Goal: Task Accomplishment & Management: Manage account settings

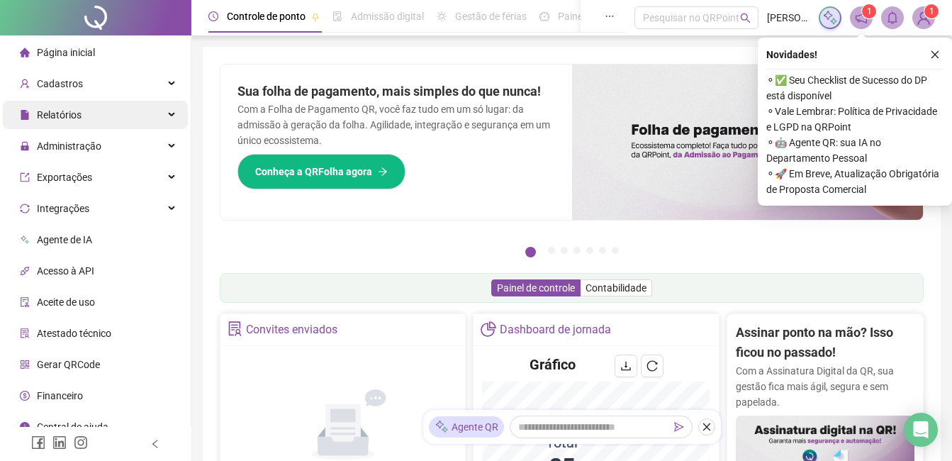
click at [70, 109] on span "Relatórios" at bounding box center [59, 114] width 45 height 11
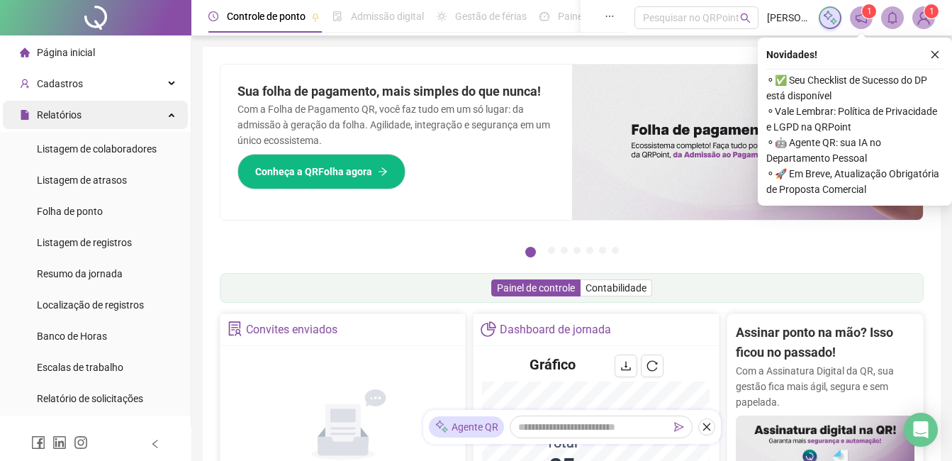
click at [80, 120] on span "Relatórios" at bounding box center [59, 114] width 45 height 11
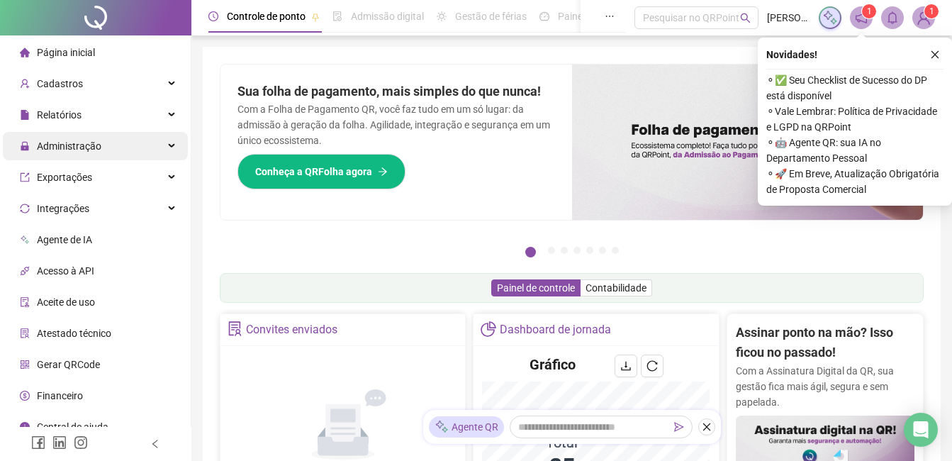
click at [102, 142] on div "Administração" at bounding box center [95, 146] width 185 height 28
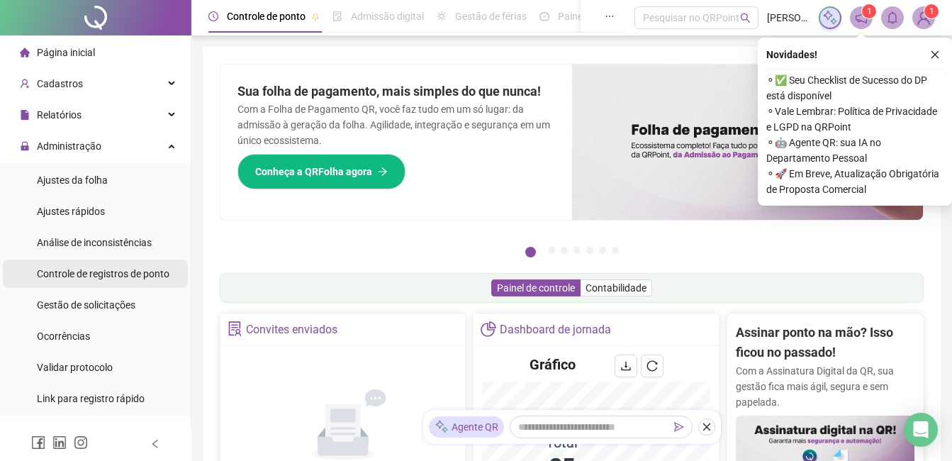
click at [110, 276] on span "Controle de registros de ponto" at bounding box center [103, 273] width 133 height 11
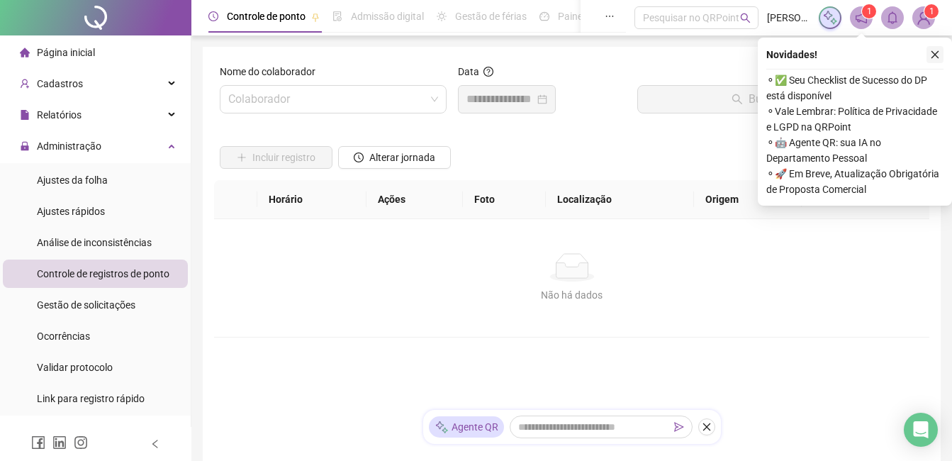
click at [930, 52] on button "button" at bounding box center [934, 54] width 17 height 17
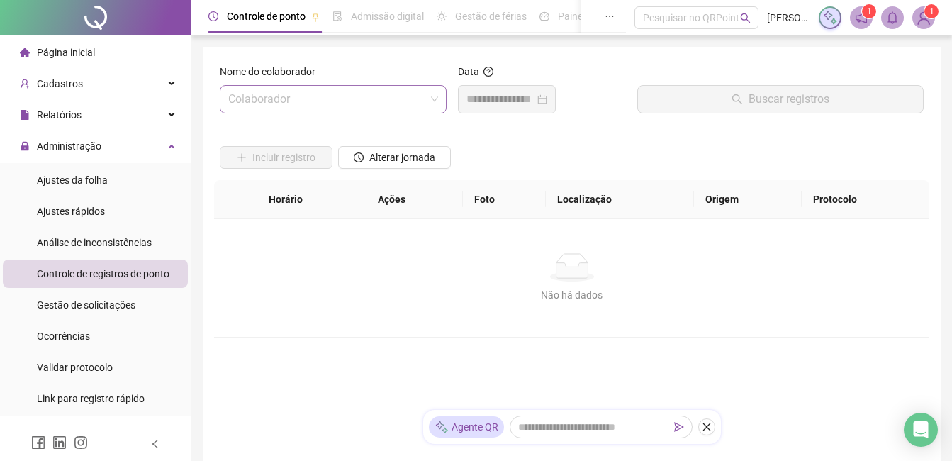
click at [344, 100] on input "search" at bounding box center [326, 99] width 197 height 27
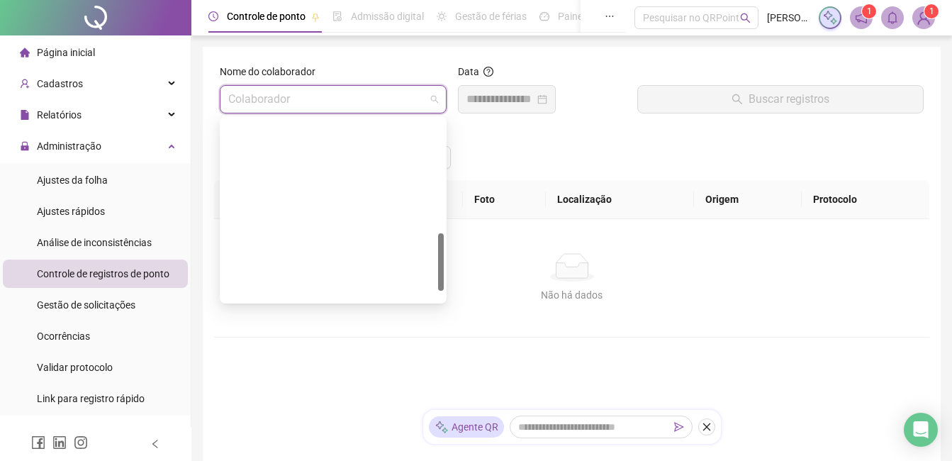
scroll to position [386, 0]
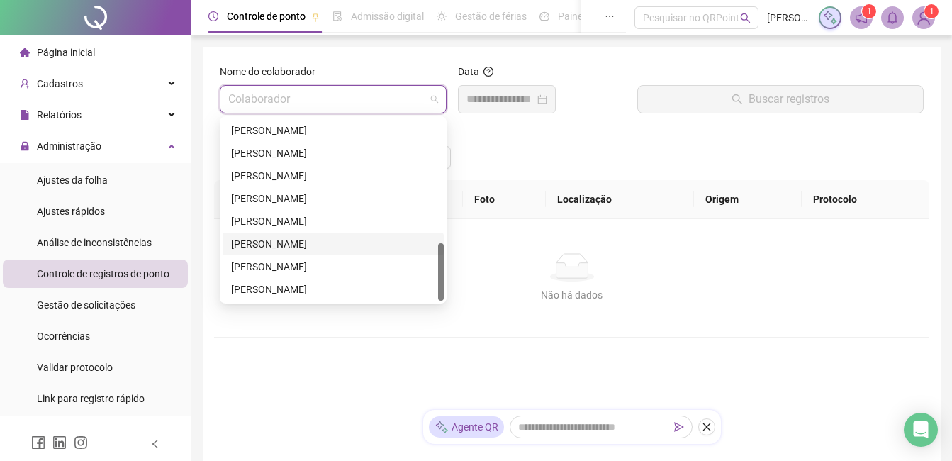
click at [271, 243] on div "[PERSON_NAME]" at bounding box center [333, 244] width 204 height 16
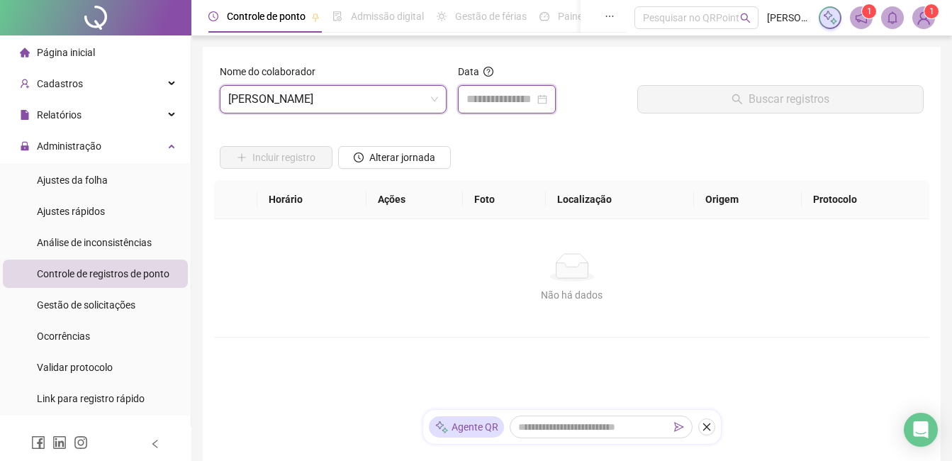
click at [497, 103] on input at bounding box center [500, 99] width 68 height 17
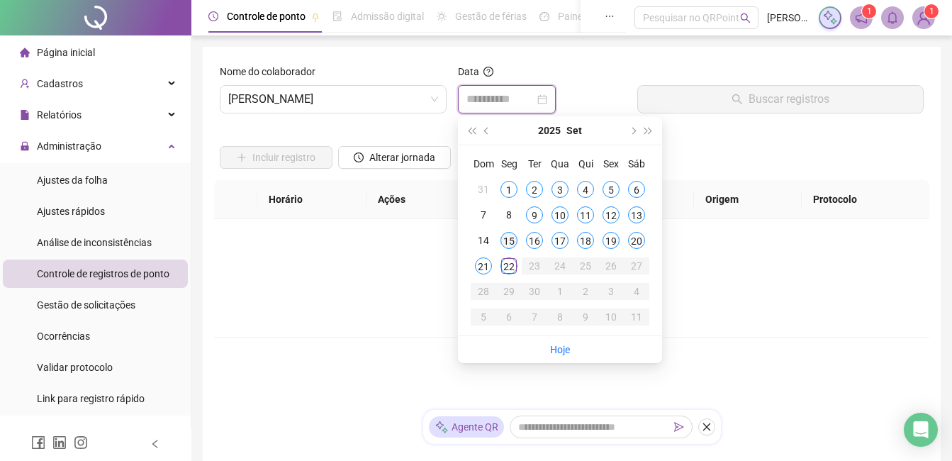
type input "**********"
click at [486, 264] on div "21" at bounding box center [483, 265] width 17 height 17
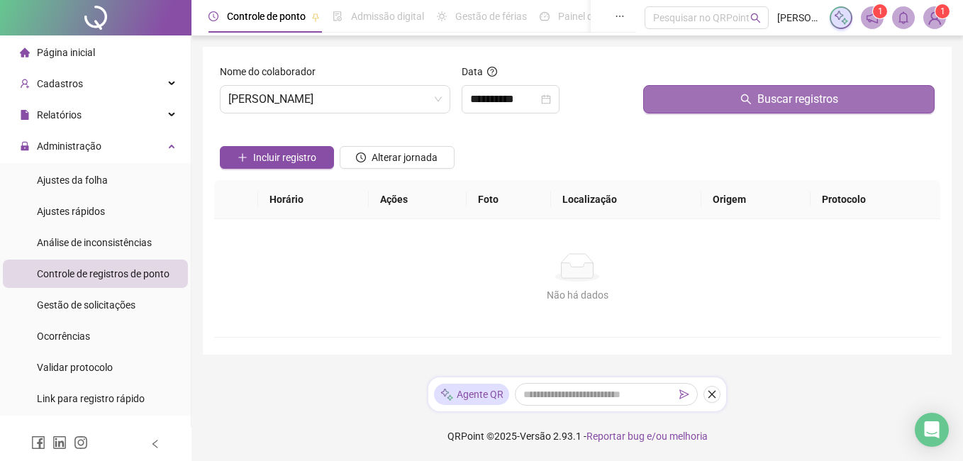
click at [696, 89] on button "Buscar registros" at bounding box center [788, 99] width 291 height 28
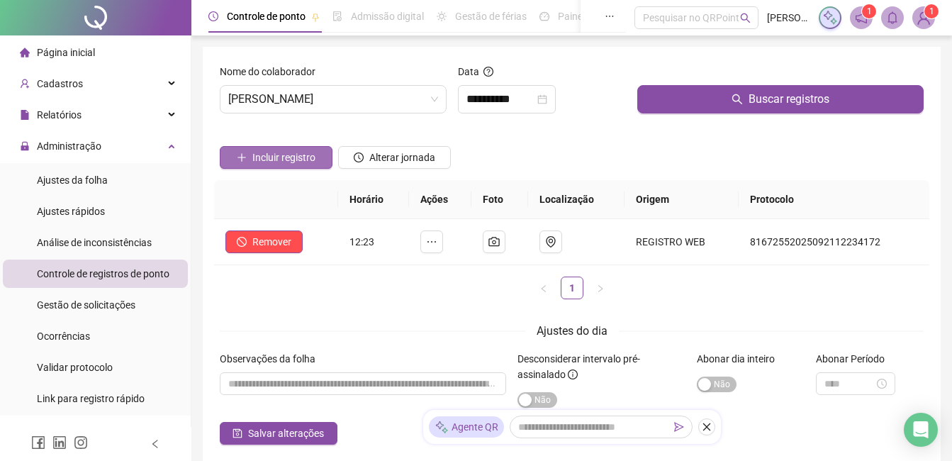
click at [272, 150] on span "Incluir registro" at bounding box center [283, 158] width 63 height 16
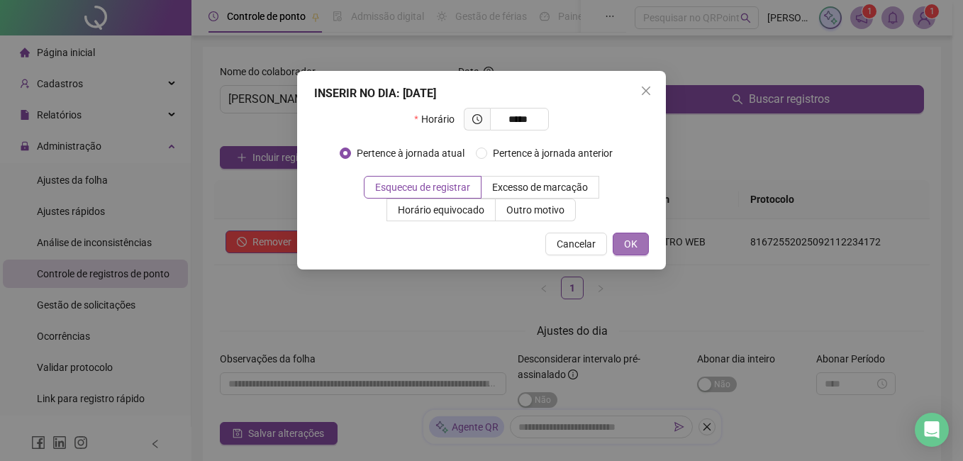
type input "*****"
click at [616, 239] on button "OK" at bounding box center [630, 243] width 36 height 23
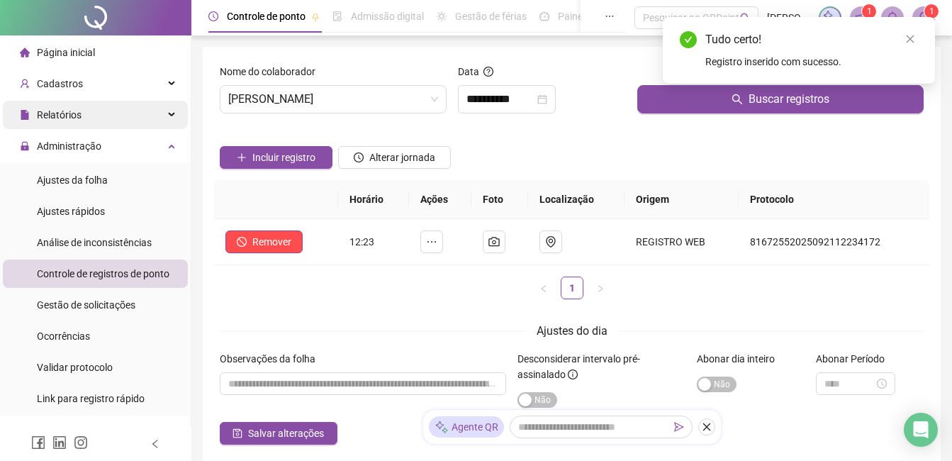
click at [113, 120] on div "Relatórios" at bounding box center [95, 115] width 185 height 28
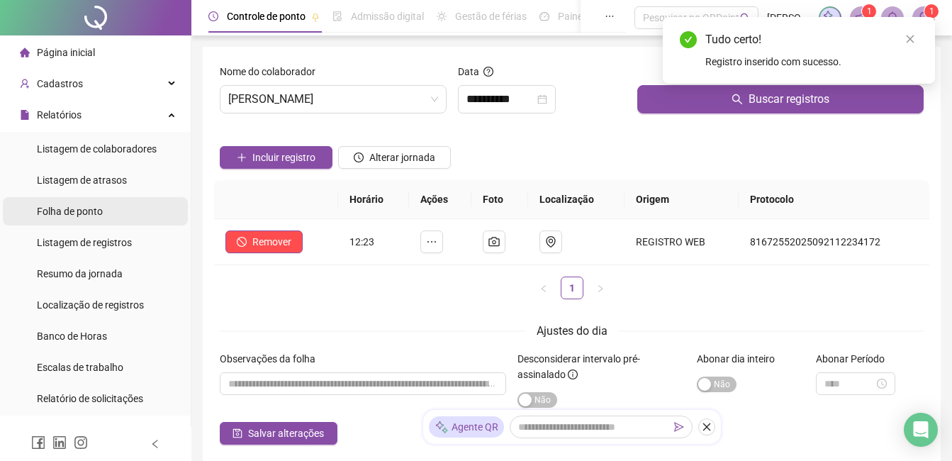
click at [91, 199] on div "Folha de ponto" at bounding box center [70, 211] width 66 height 28
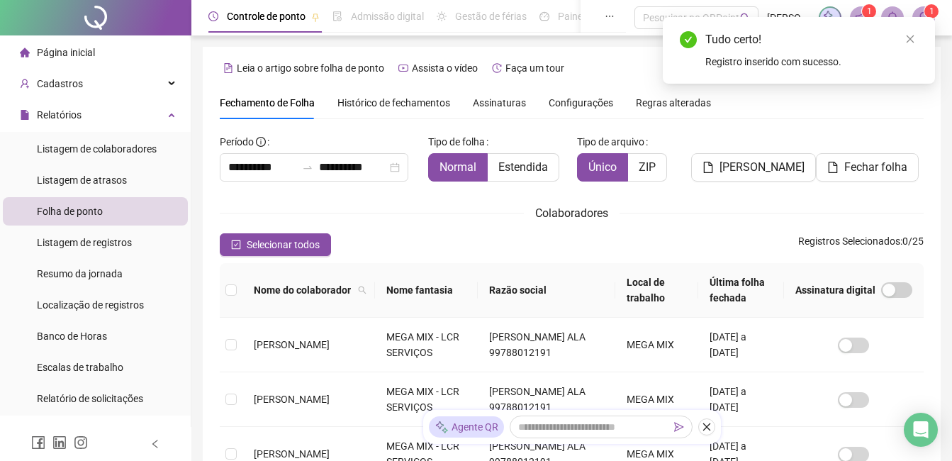
scroll to position [60, 0]
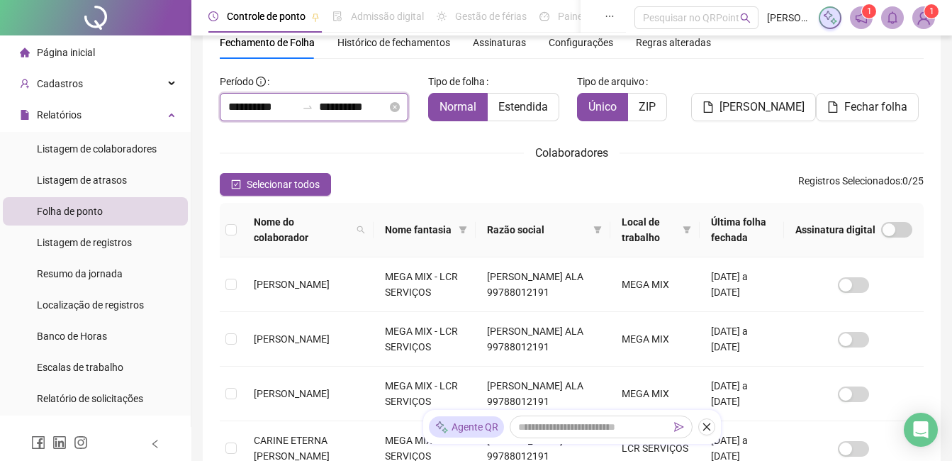
click at [348, 106] on input "**********" at bounding box center [353, 107] width 68 height 17
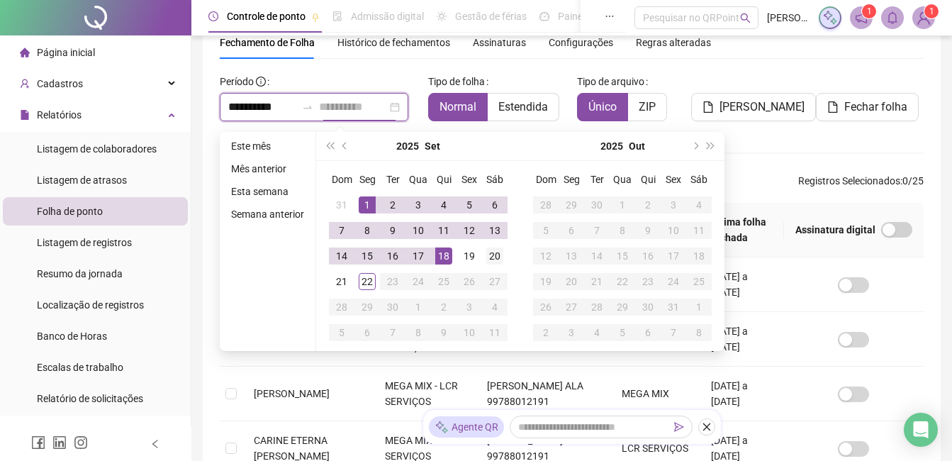
type input "**********"
click at [500, 259] on div "20" at bounding box center [494, 255] width 17 height 17
type input "**********"
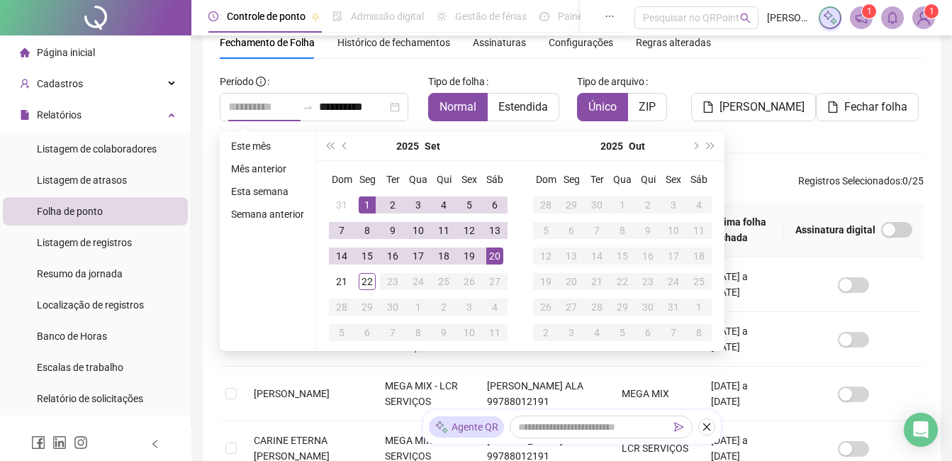
click at [369, 204] on div "1" at bounding box center [367, 204] width 17 height 17
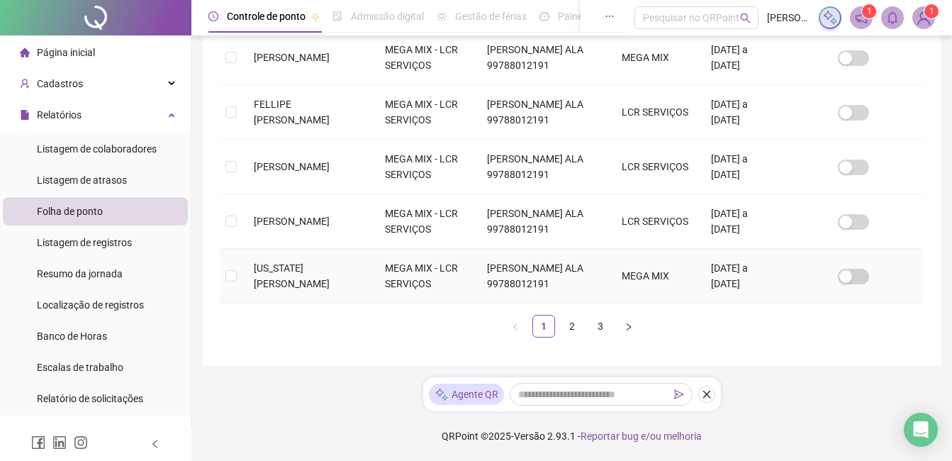
scroll to position [698, 0]
click at [604, 337] on link "3" at bounding box center [600, 325] width 21 height 21
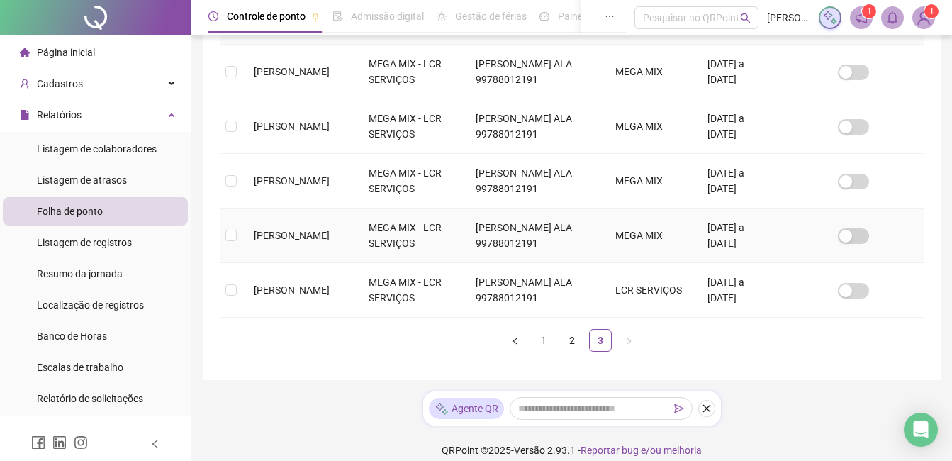
click at [288, 241] on span "[PERSON_NAME]" at bounding box center [292, 235] width 76 height 11
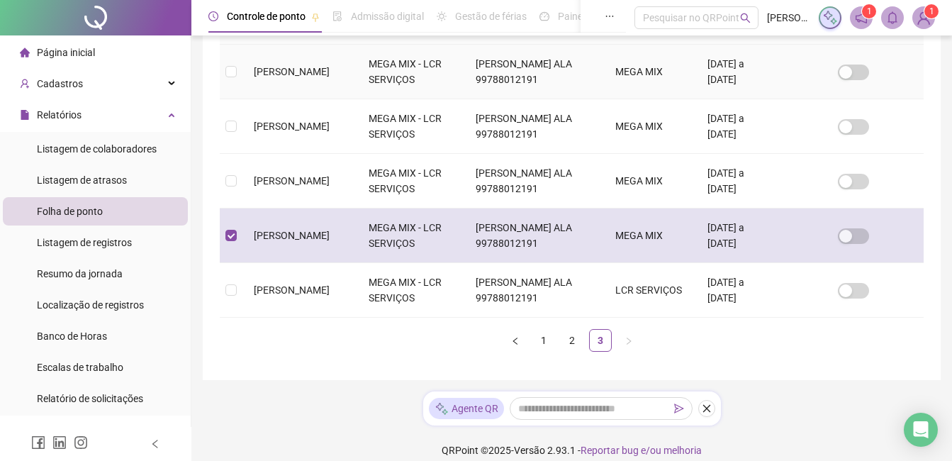
scroll to position [60, 0]
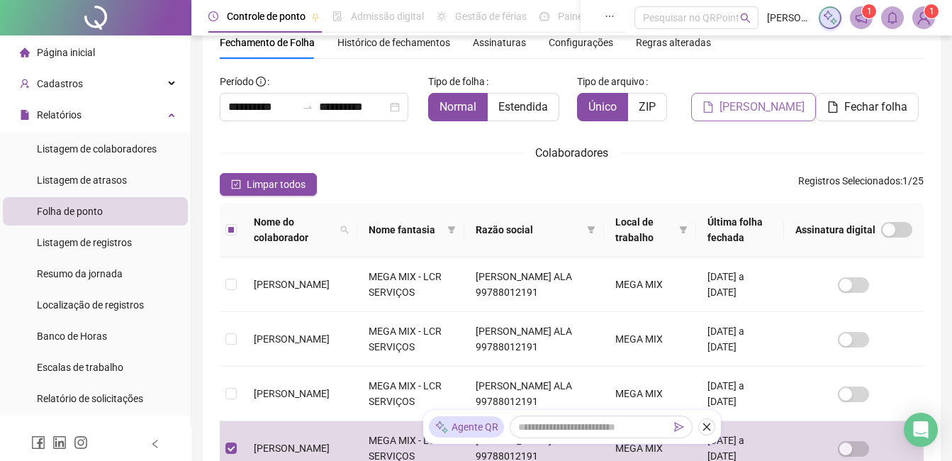
click at [731, 111] on span "[PERSON_NAME]" at bounding box center [761, 107] width 85 height 17
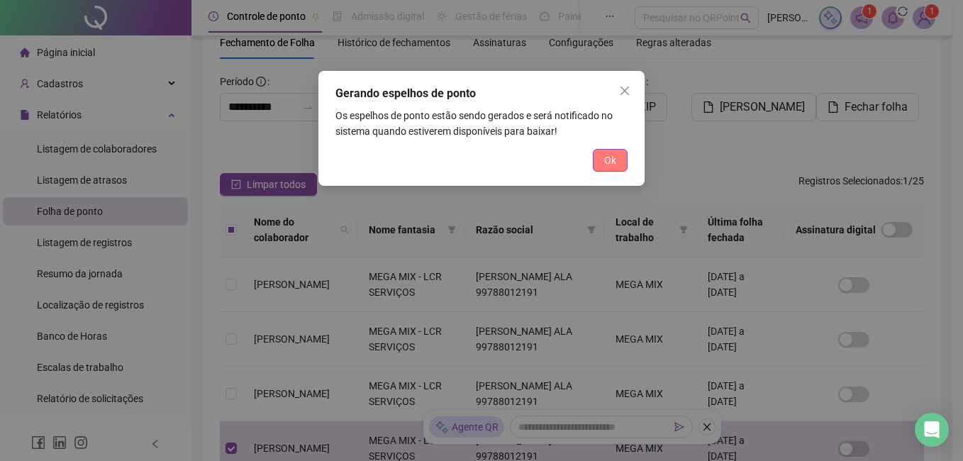
click at [612, 154] on span "Ok" at bounding box center [610, 160] width 12 height 16
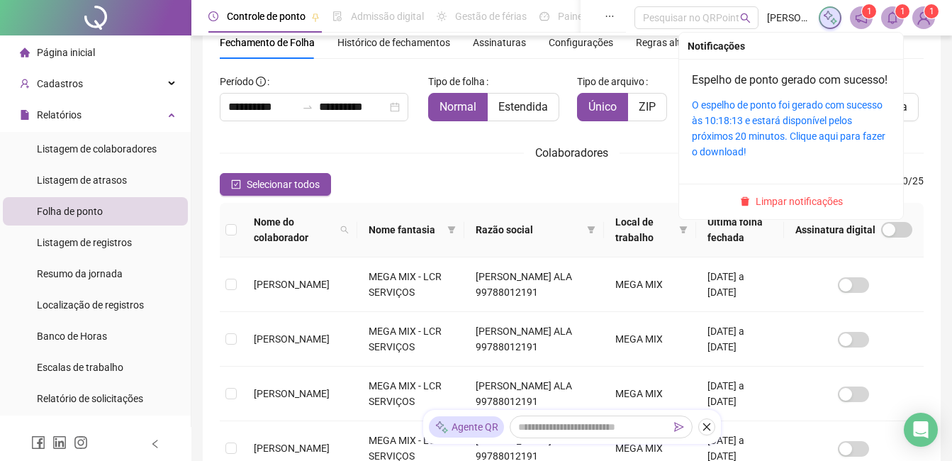
click at [895, 23] on icon "bell" at bounding box center [892, 17] width 13 height 13
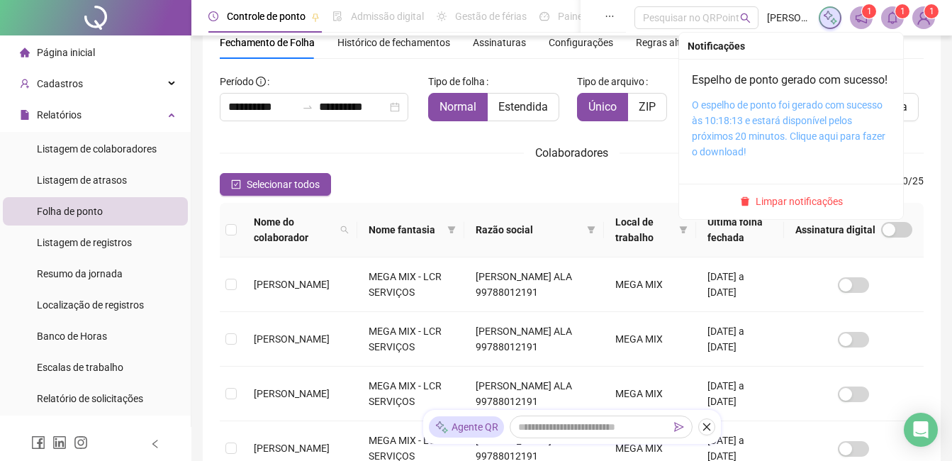
click at [758, 118] on link "O espelho de ponto foi gerado com sucesso às 10:18:13 e estará disponível pelos…" at bounding box center [788, 128] width 193 height 58
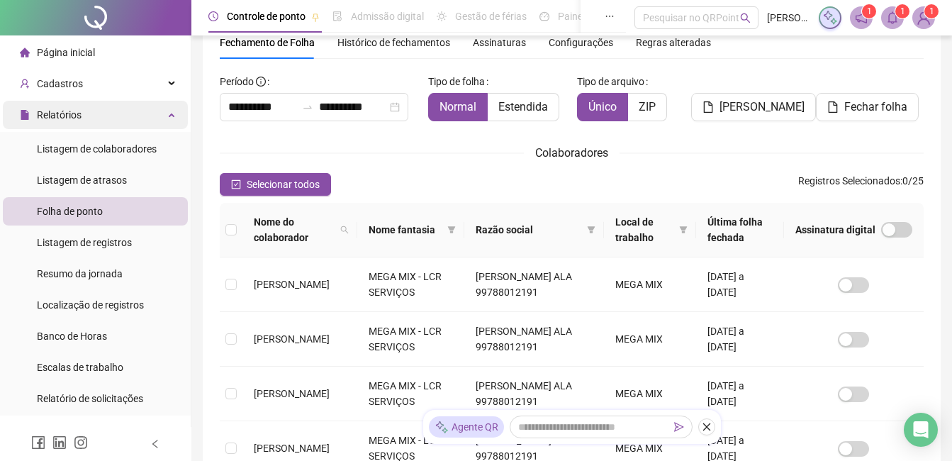
click at [80, 123] on span "Relatórios" at bounding box center [51, 115] width 62 height 28
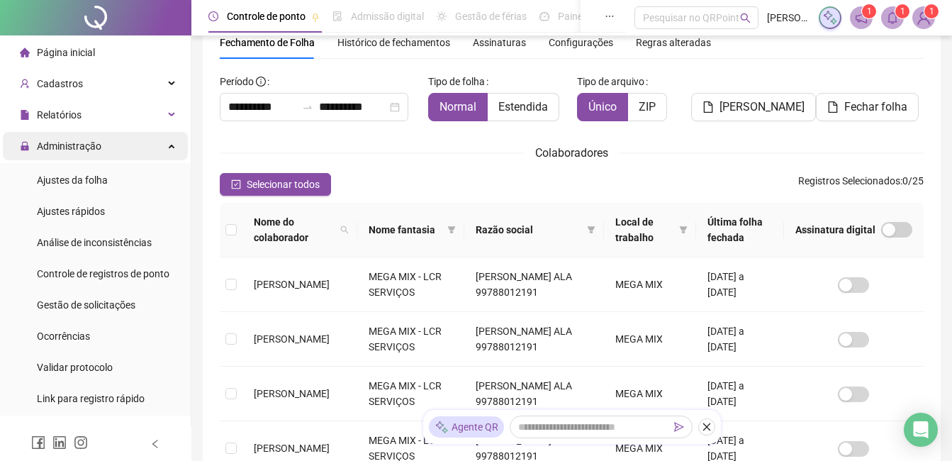
click at [90, 147] on span "Administração" at bounding box center [69, 145] width 64 height 11
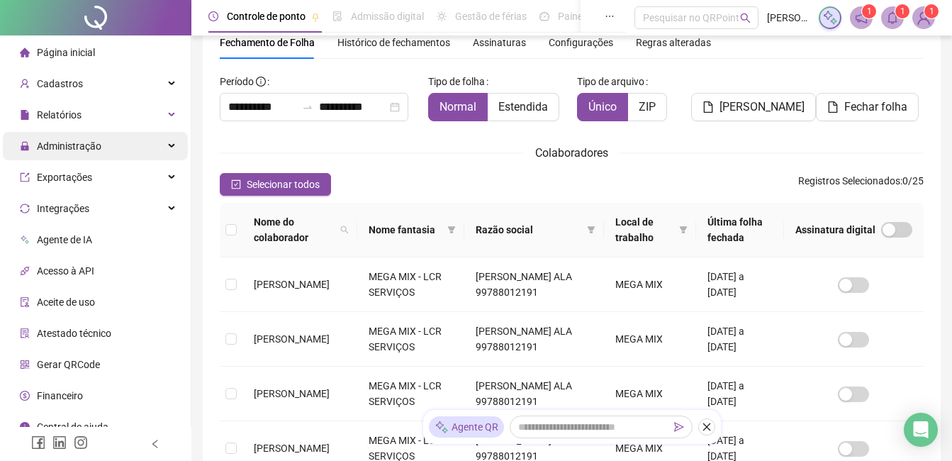
click at [72, 142] on span "Administração" at bounding box center [69, 145] width 64 height 11
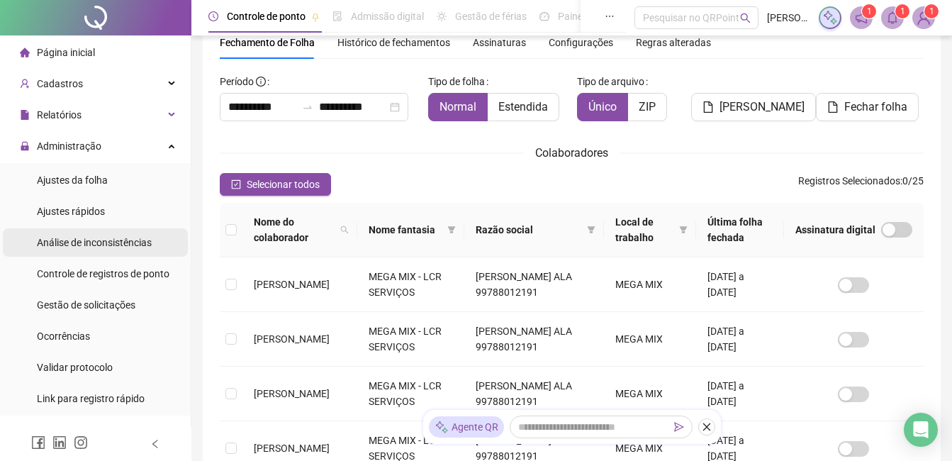
click at [112, 242] on span "Análise de inconsistências" at bounding box center [94, 242] width 115 height 11
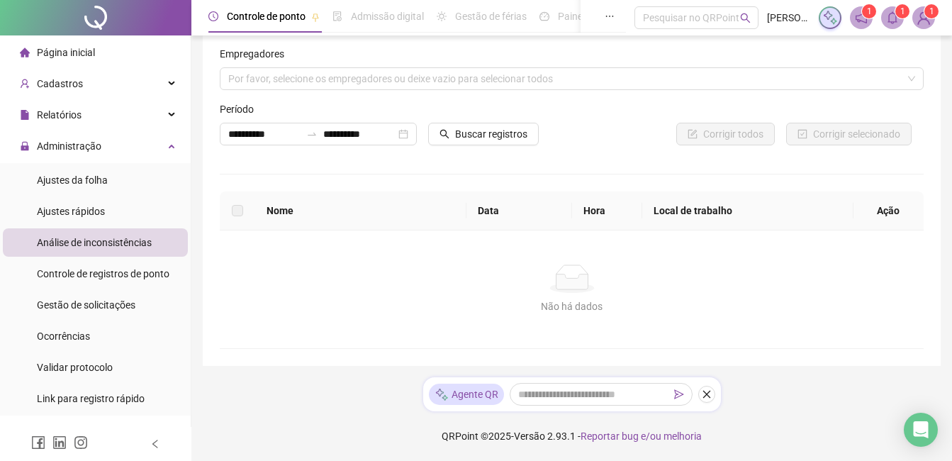
scroll to position [18, 0]
click at [116, 269] on span "Controle de registros de ponto" at bounding box center [103, 273] width 133 height 11
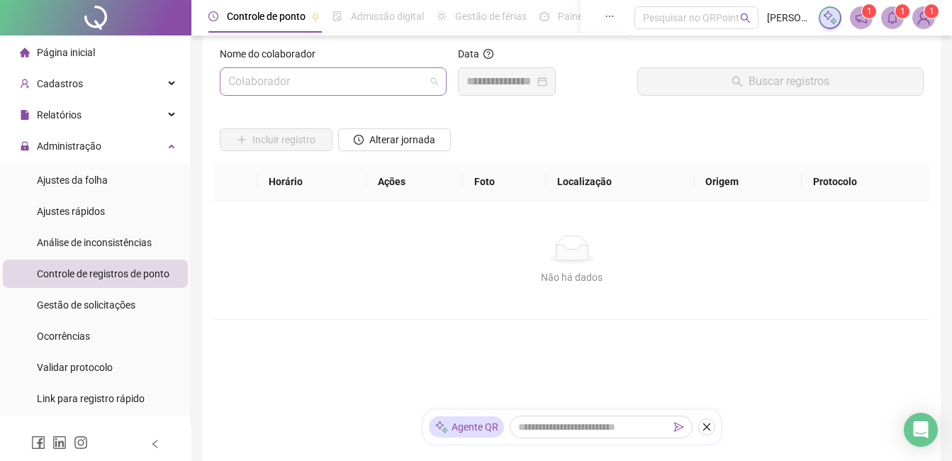
click at [263, 93] on input "search" at bounding box center [326, 81] width 197 height 27
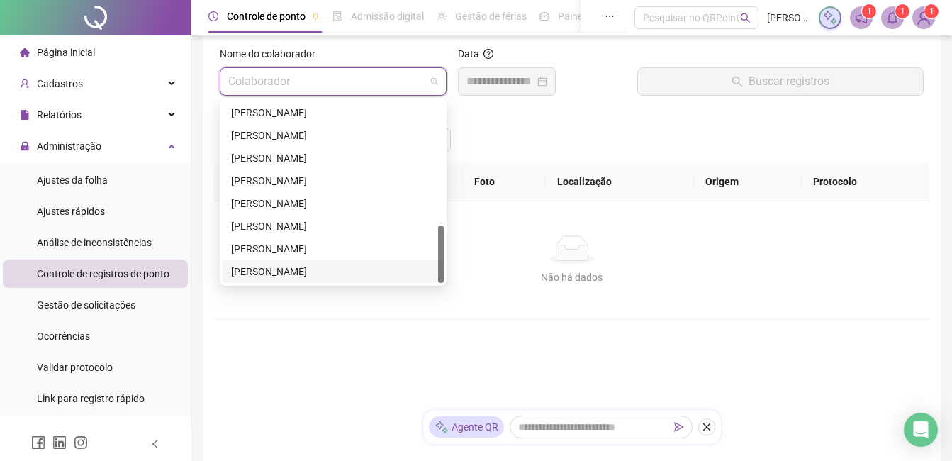
scroll to position [89, 0]
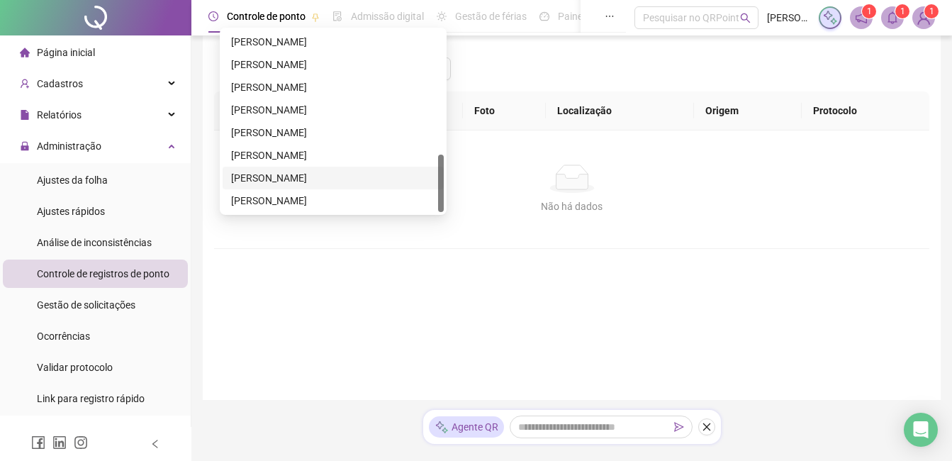
click at [285, 174] on div "[PERSON_NAME]" at bounding box center [333, 178] width 204 height 16
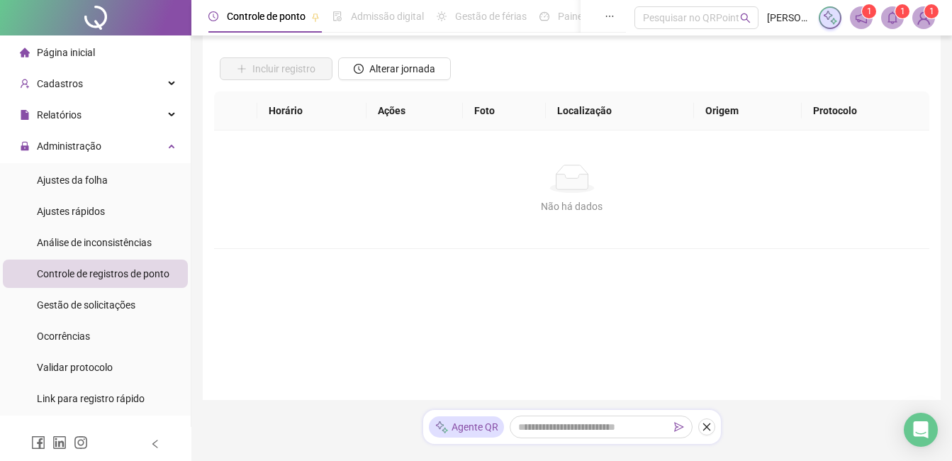
scroll to position [0, 0]
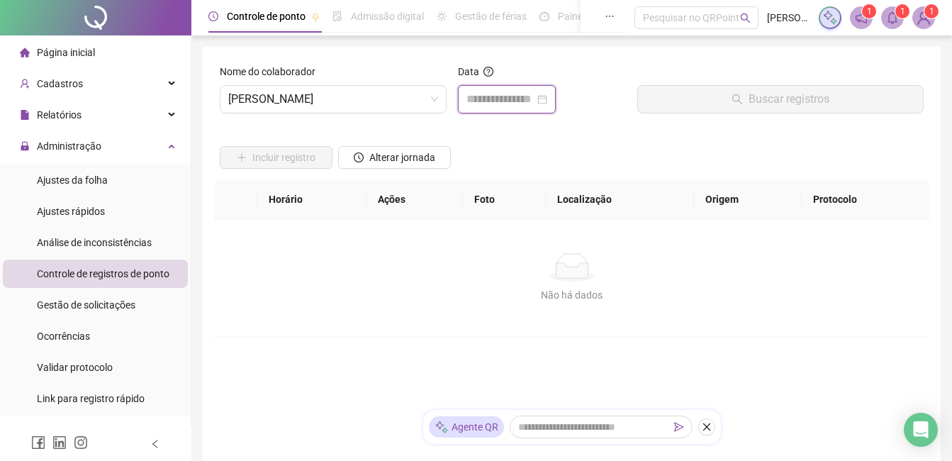
click at [494, 101] on input at bounding box center [500, 99] width 68 height 17
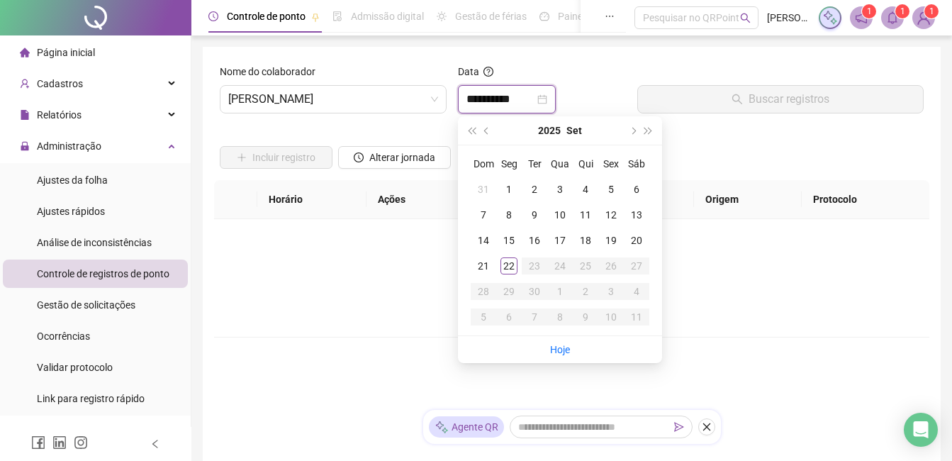
type input "**********"
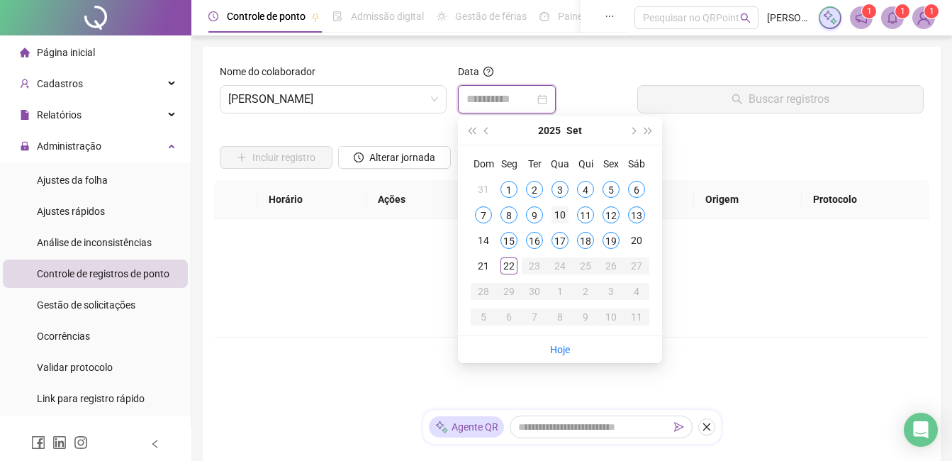
type input "**********"
click at [565, 213] on div "10" at bounding box center [559, 214] width 17 height 17
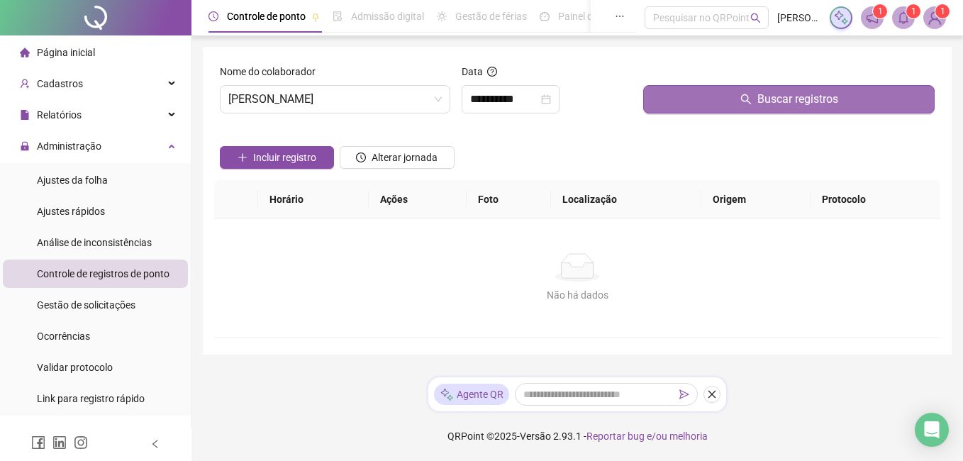
click at [656, 101] on button "Buscar registros" at bounding box center [788, 99] width 291 height 28
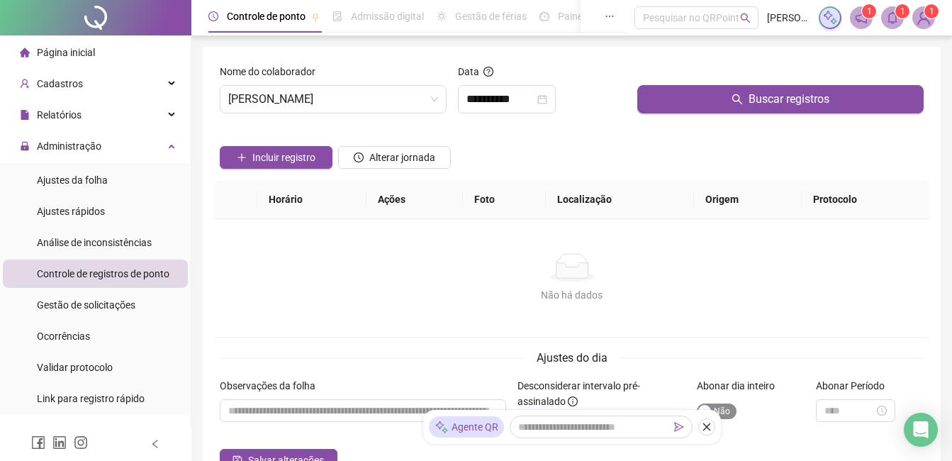
click at [722, 414] on span "Sim Não" at bounding box center [717, 411] width 40 height 16
click at [368, 410] on input "textarea" at bounding box center [363, 410] width 286 height 23
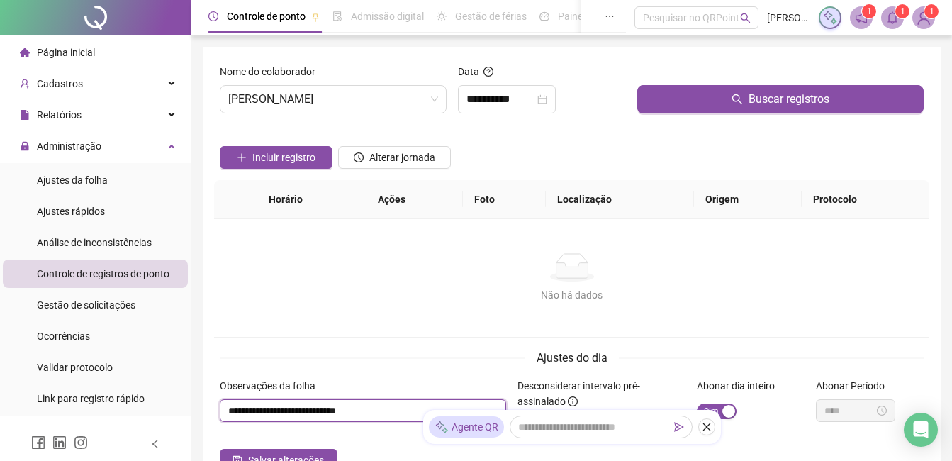
scroll to position [123, 0]
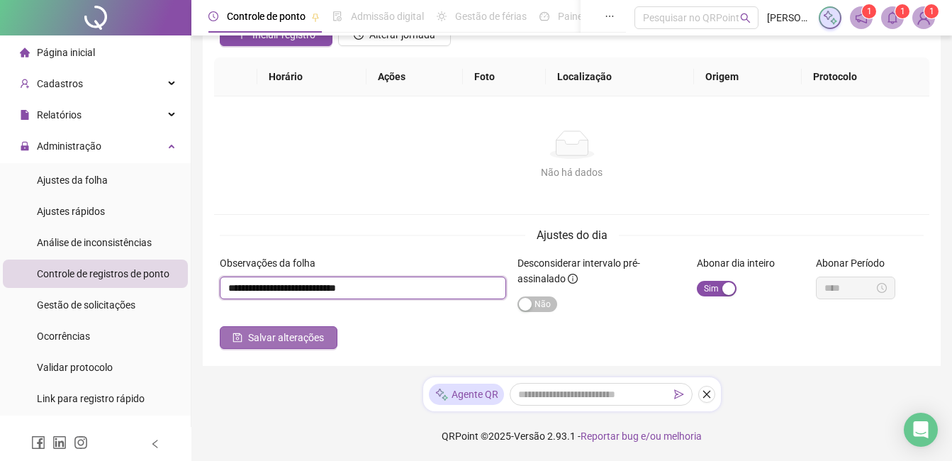
type input "**********"
click at [309, 342] on span "Salvar alterações" at bounding box center [286, 338] width 76 height 16
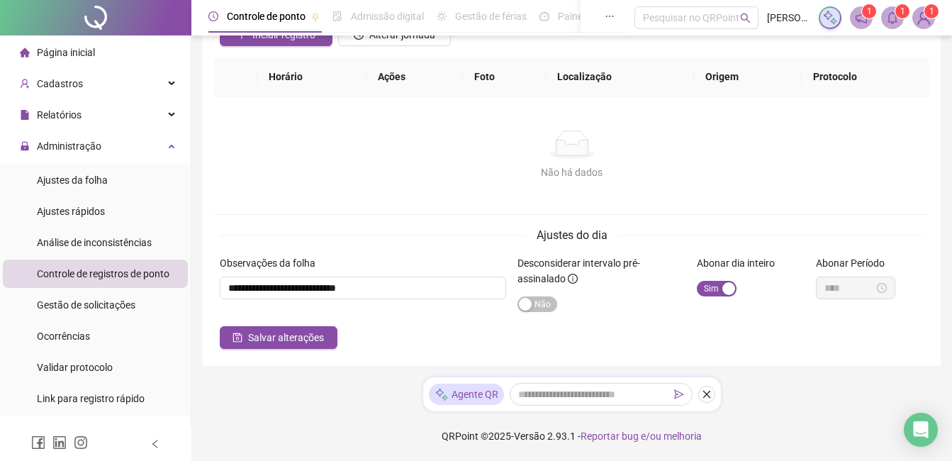
scroll to position [0, 0]
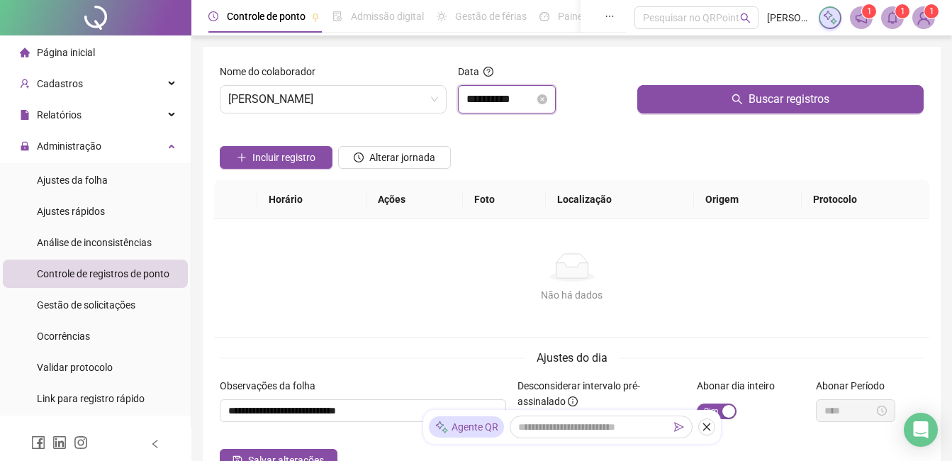
click at [505, 104] on input "**********" at bounding box center [500, 99] width 68 height 17
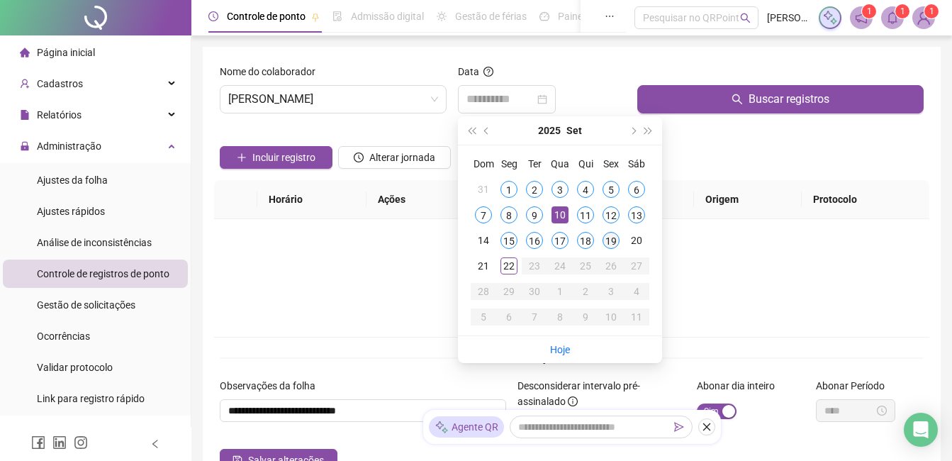
click at [612, 242] on div "19" at bounding box center [610, 240] width 17 height 17
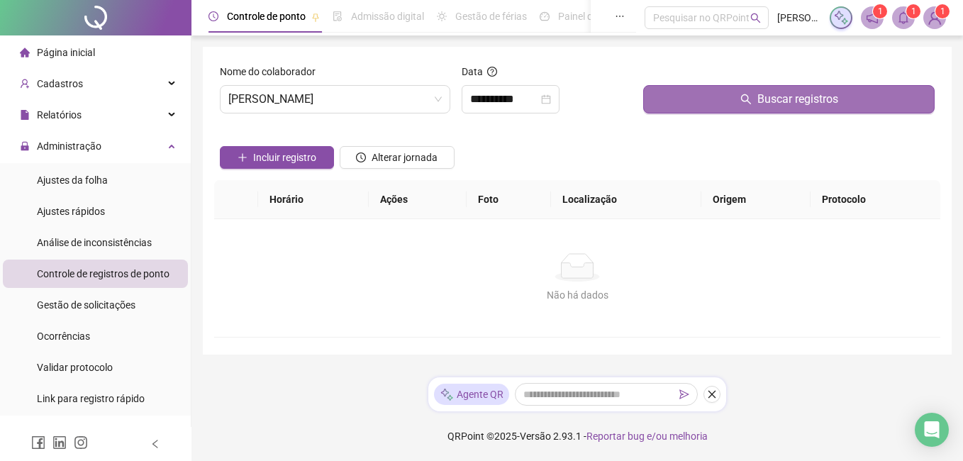
click at [655, 103] on button "Buscar registros" at bounding box center [788, 99] width 291 height 28
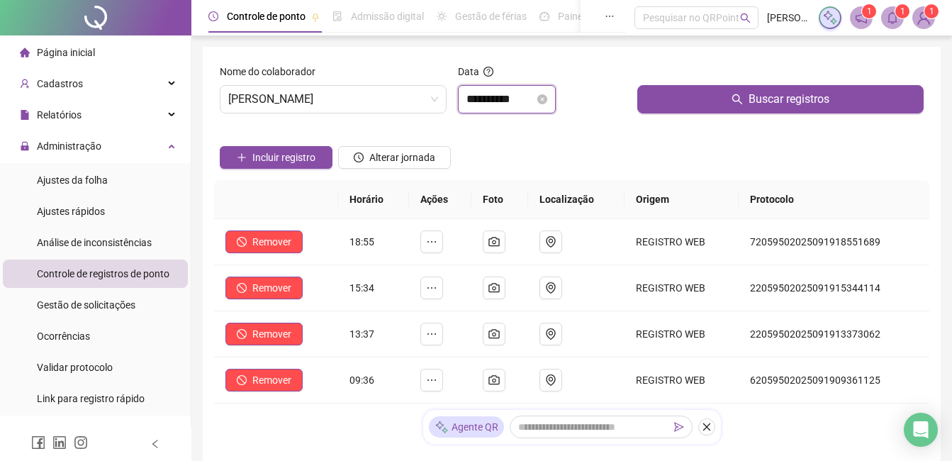
click at [524, 99] on input "**********" at bounding box center [500, 99] width 68 height 17
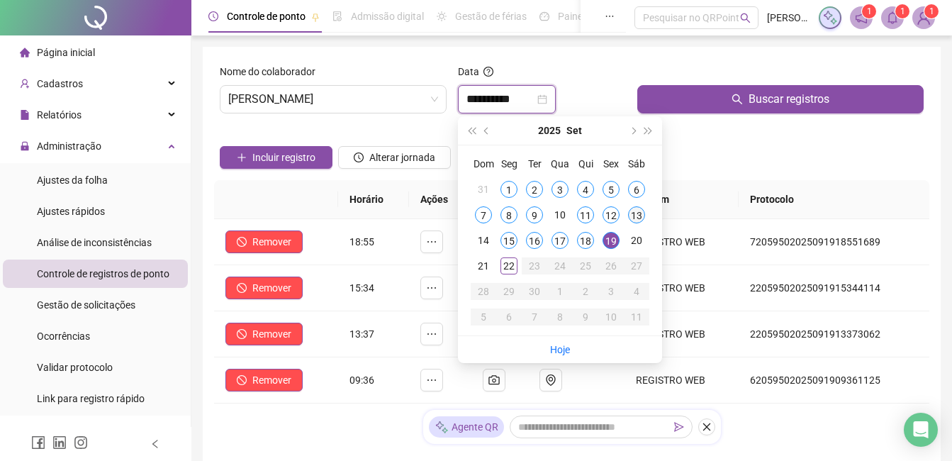
type input "**********"
click at [637, 215] on div "13" at bounding box center [636, 214] width 17 height 17
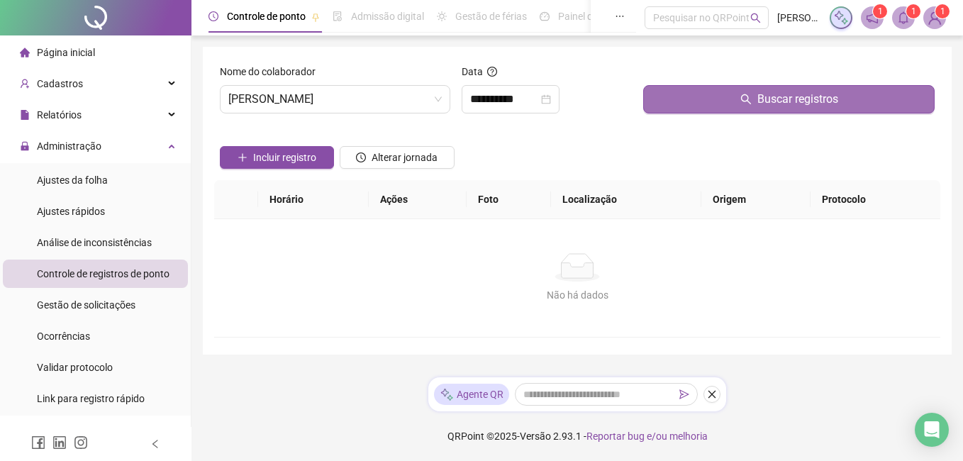
click at [708, 103] on button "Buscar registros" at bounding box center [788, 99] width 291 height 28
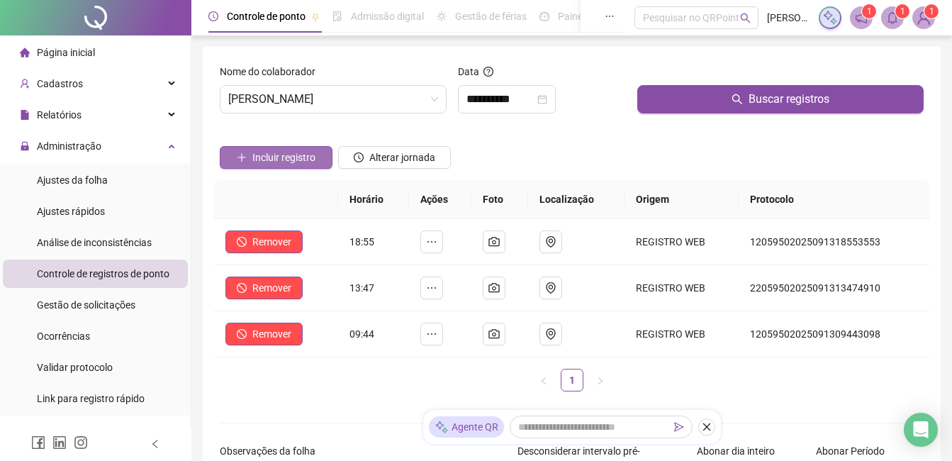
click at [298, 163] on span "Incluir registro" at bounding box center [283, 158] width 63 height 16
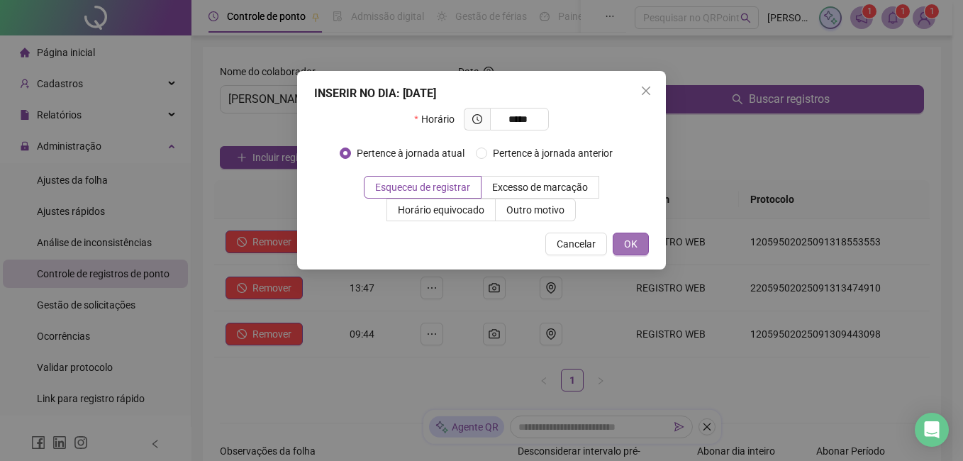
type input "*****"
click at [636, 253] on button "OK" at bounding box center [630, 243] width 36 height 23
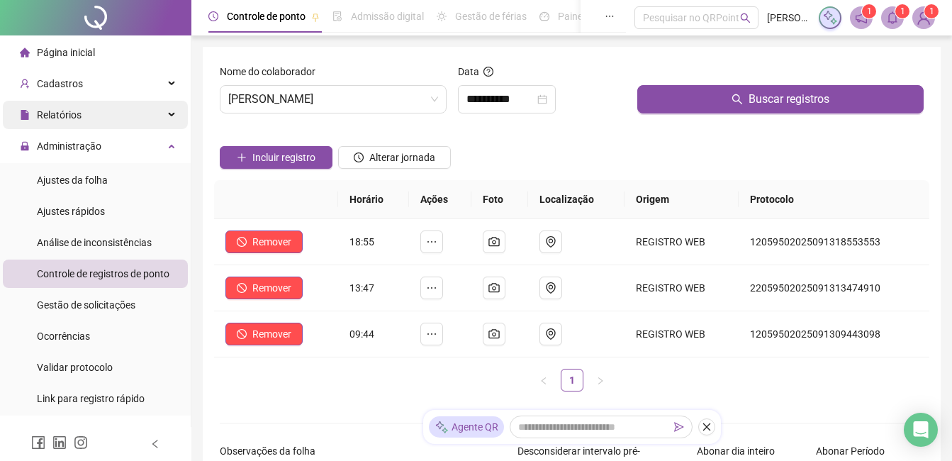
click at [60, 119] on span "Relatórios" at bounding box center [59, 114] width 45 height 11
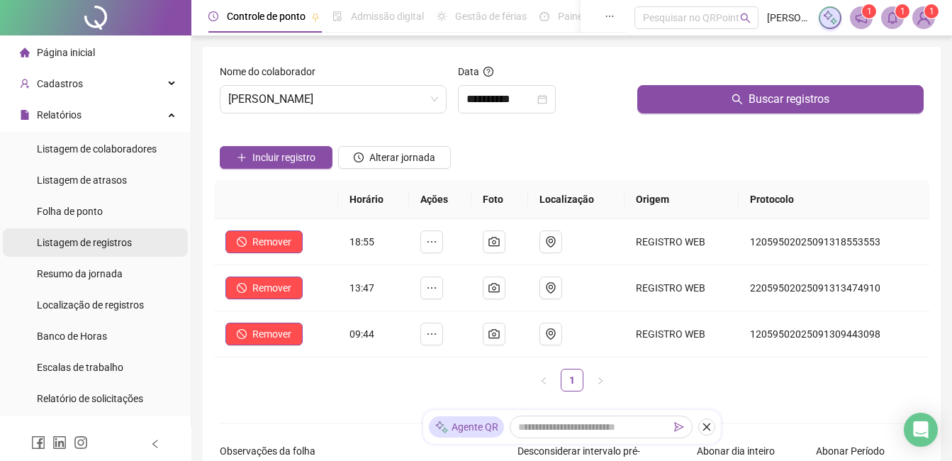
click at [108, 237] on span "Listagem de registros" at bounding box center [84, 242] width 95 height 11
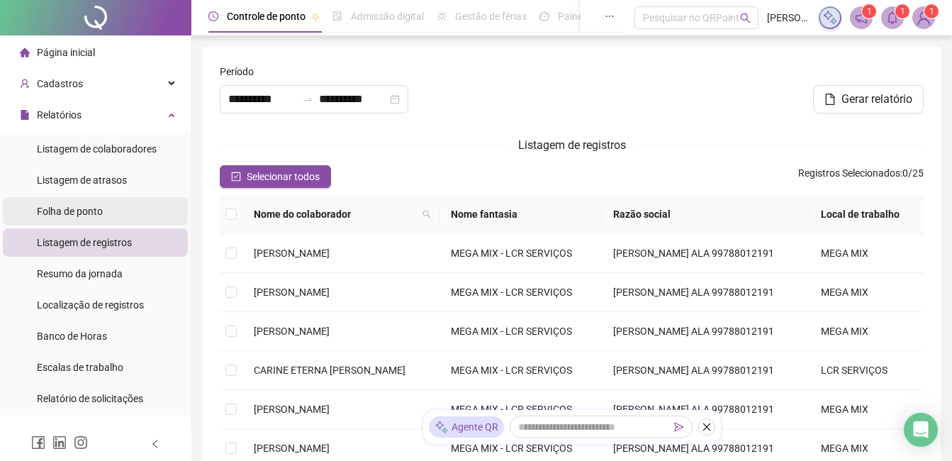
click at [105, 213] on li "Folha de ponto" at bounding box center [95, 211] width 185 height 28
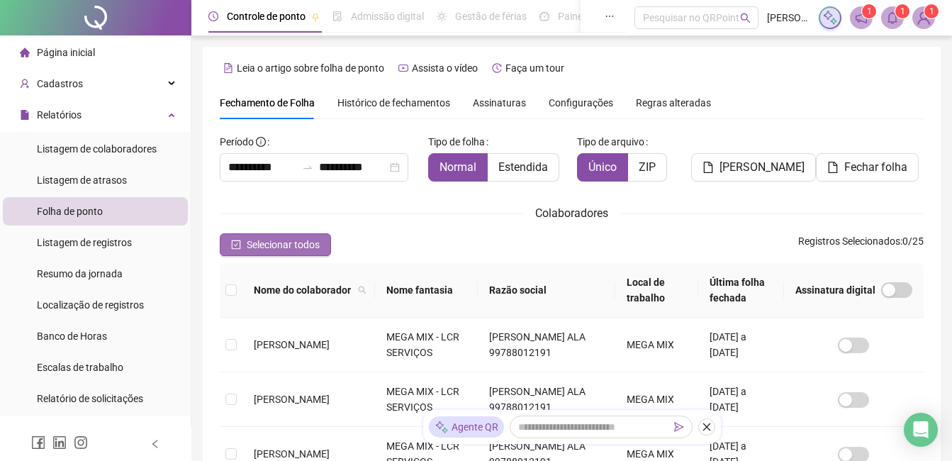
scroll to position [60, 0]
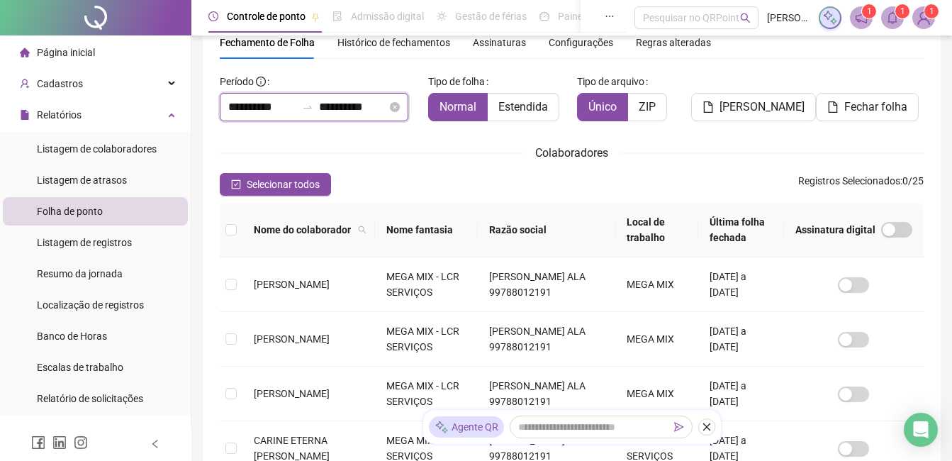
click at [355, 108] on input "**********" at bounding box center [353, 107] width 68 height 17
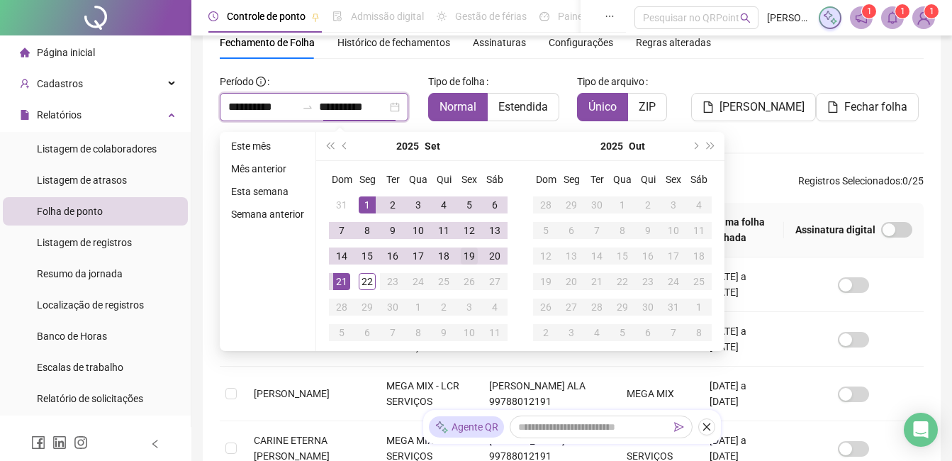
type input "**********"
click at [473, 264] on div "19" at bounding box center [469, 255] width 17 height 17
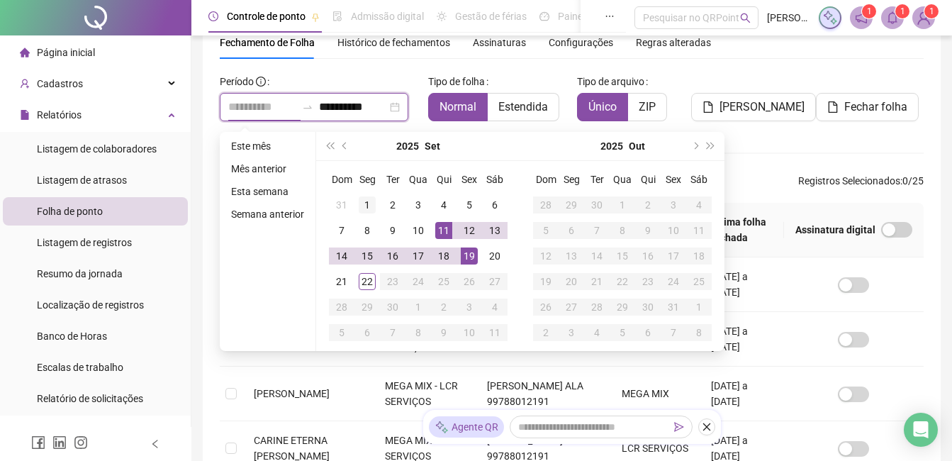
type input "**********"
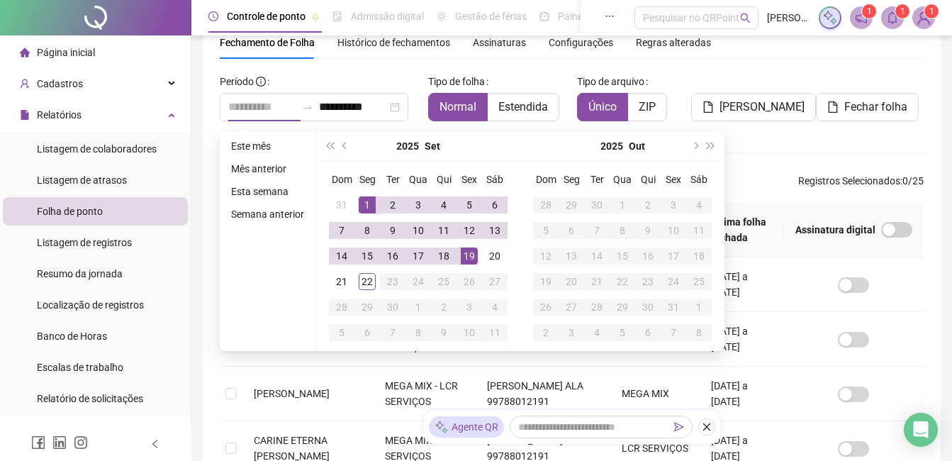
click at [368, 203] on div "1" at bounding box center [367, 204] width 17 height 17
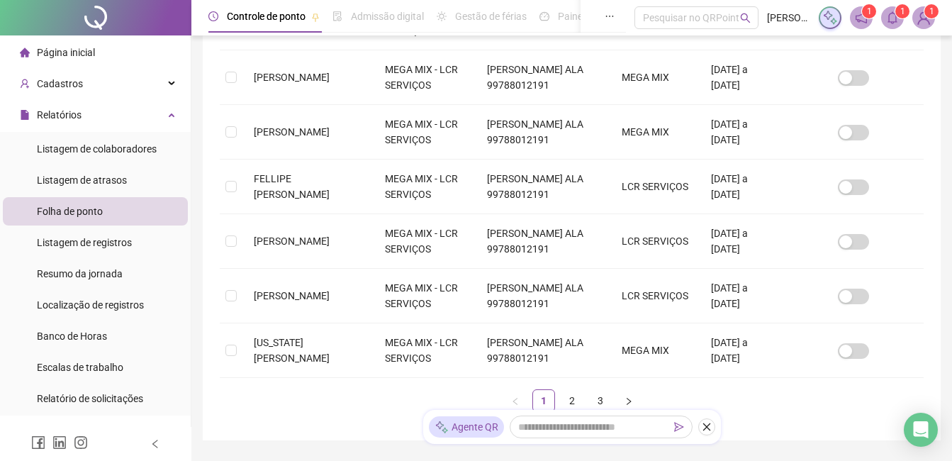
scroll to position [716, 0]
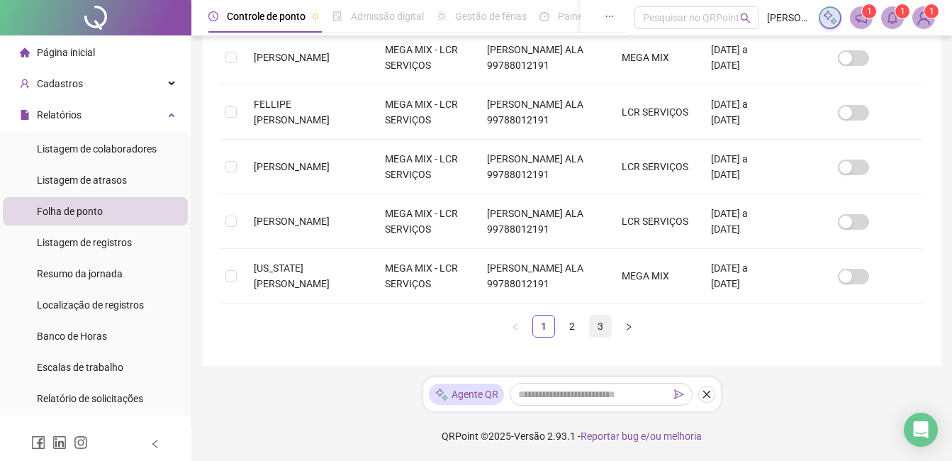
click at [602, 329] on link "3" at bounding box center [600, 325] width 21 height 21
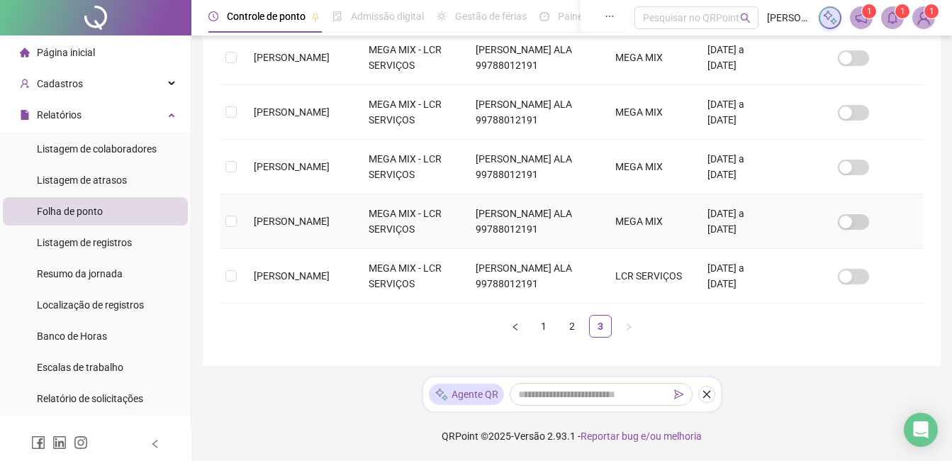
click at [291, 215] on span "[PERSON_NAME]" at bounding box center [292, 220] width 76 height 11
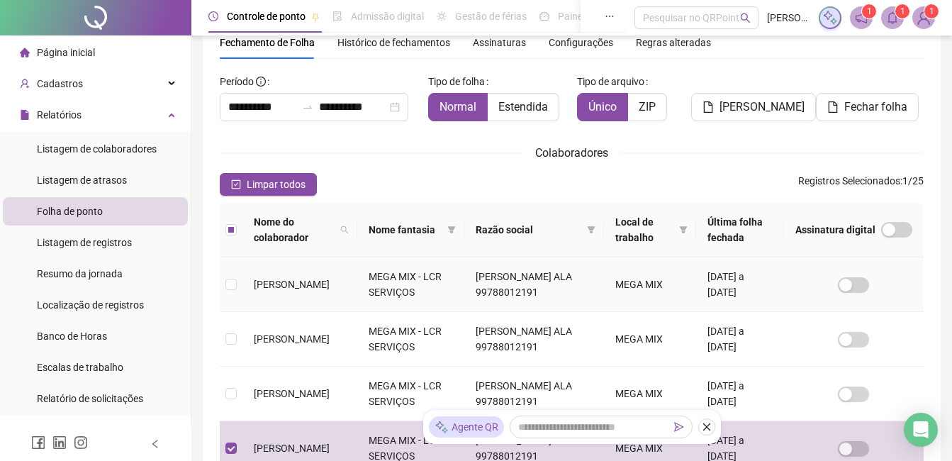
scroll to position [0, 0]
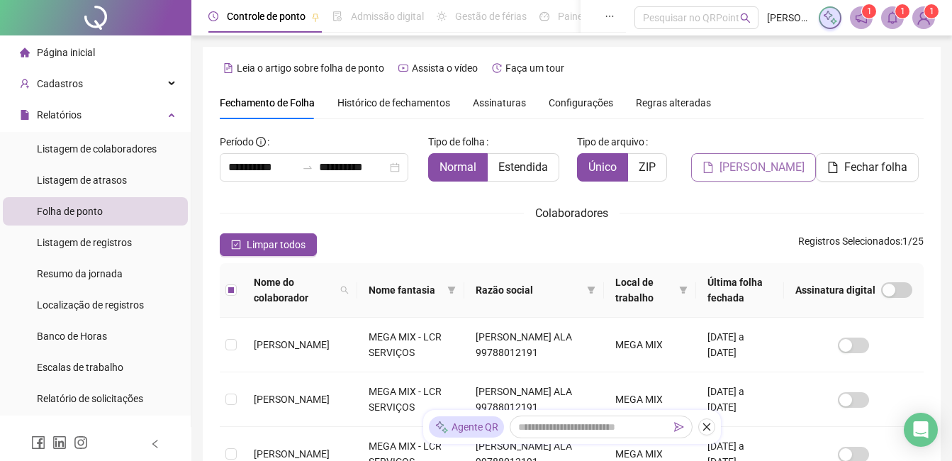
click at [764, 162] on span "[PERSON_NAME]" at bounding box center [761, 167] width 85 height 17
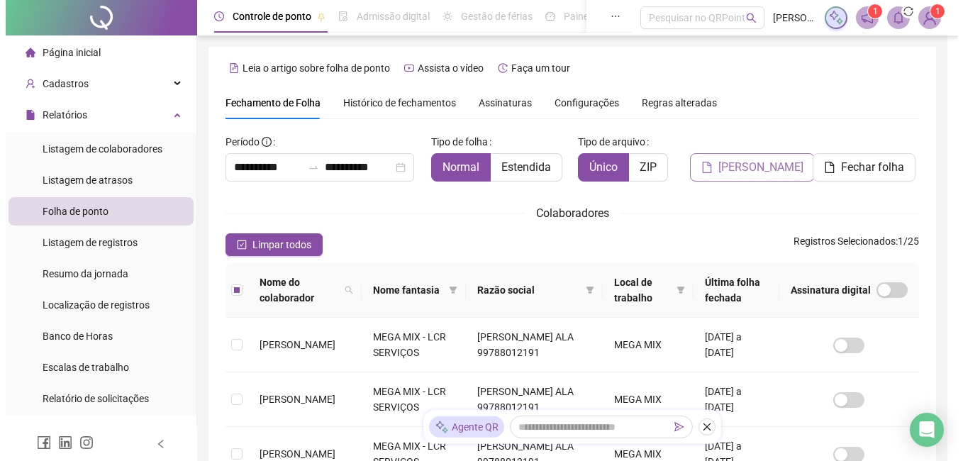
scroll to position [60, 0]
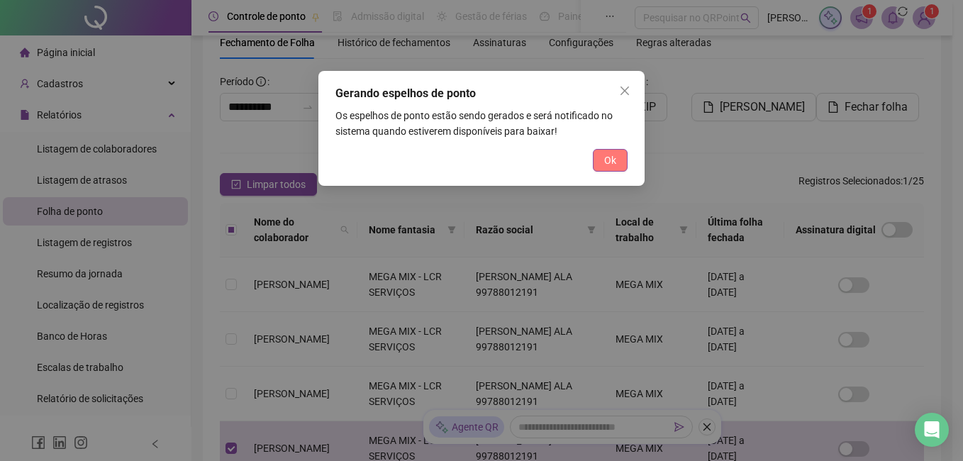
click at [615, 153] on span "Ok" at bounding box center [610, 160] width 12 height 16
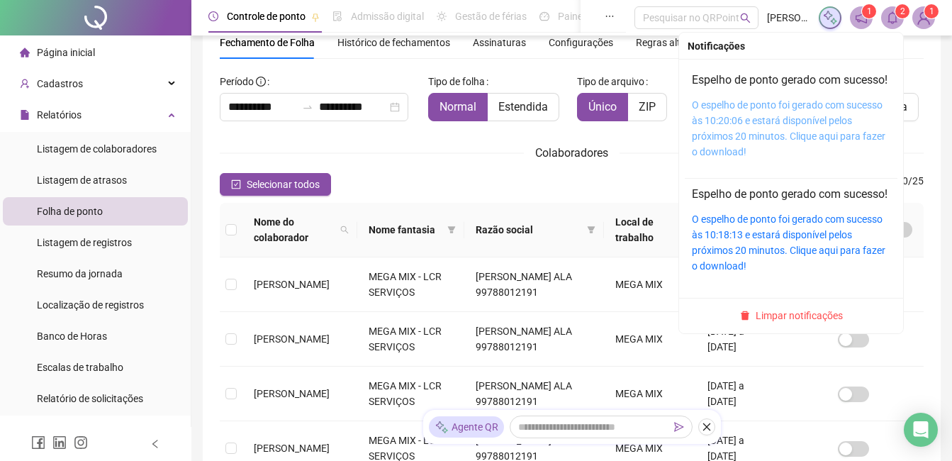
click at [723, 147] on link "O espelho de ponto foi gerado com sucesso às 10:20:06 e estará disponível pelos…" at bounding box center [788, 128] width 193 height 58
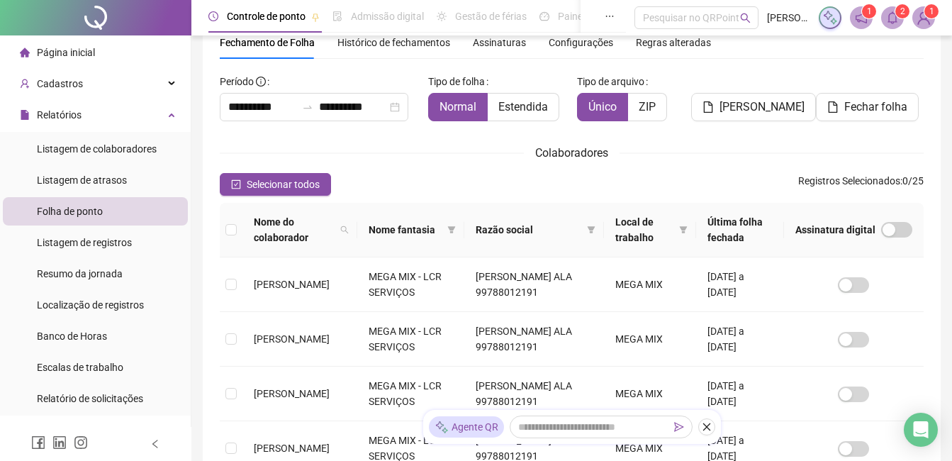
click at [924, 23] on img at bounding box center [923, 17] width 21 height 21
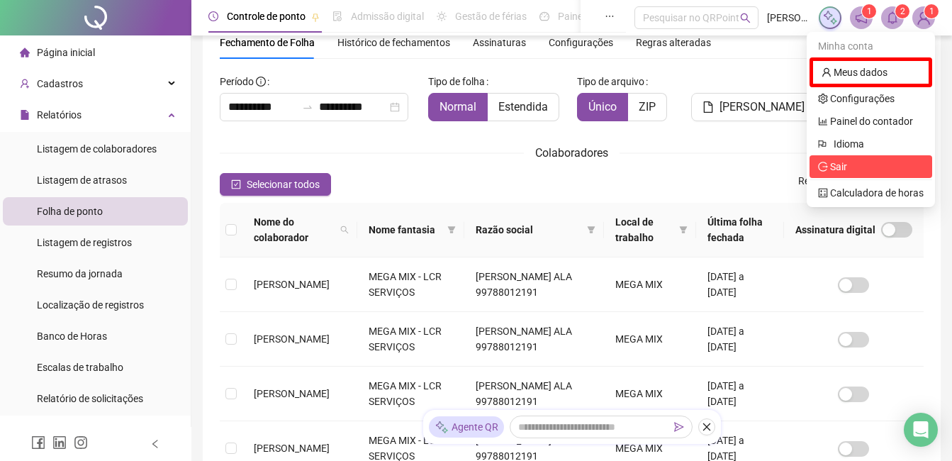
click at [880, 170] on span "Sair" at bounding box center [871, 167] width 106 height 16
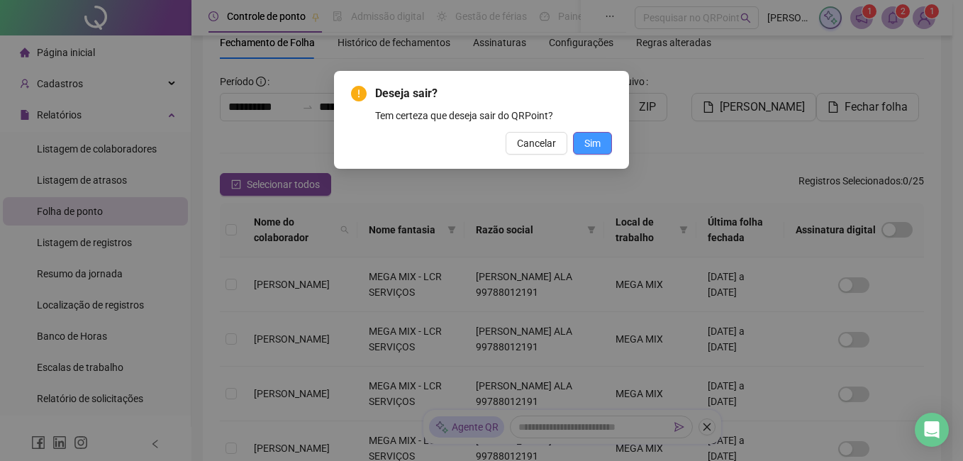
click at [578, 141] on button "Sim" at bounding box center [592, 143] width 39 height 23
